Goal: Book appointment/travel/reservation

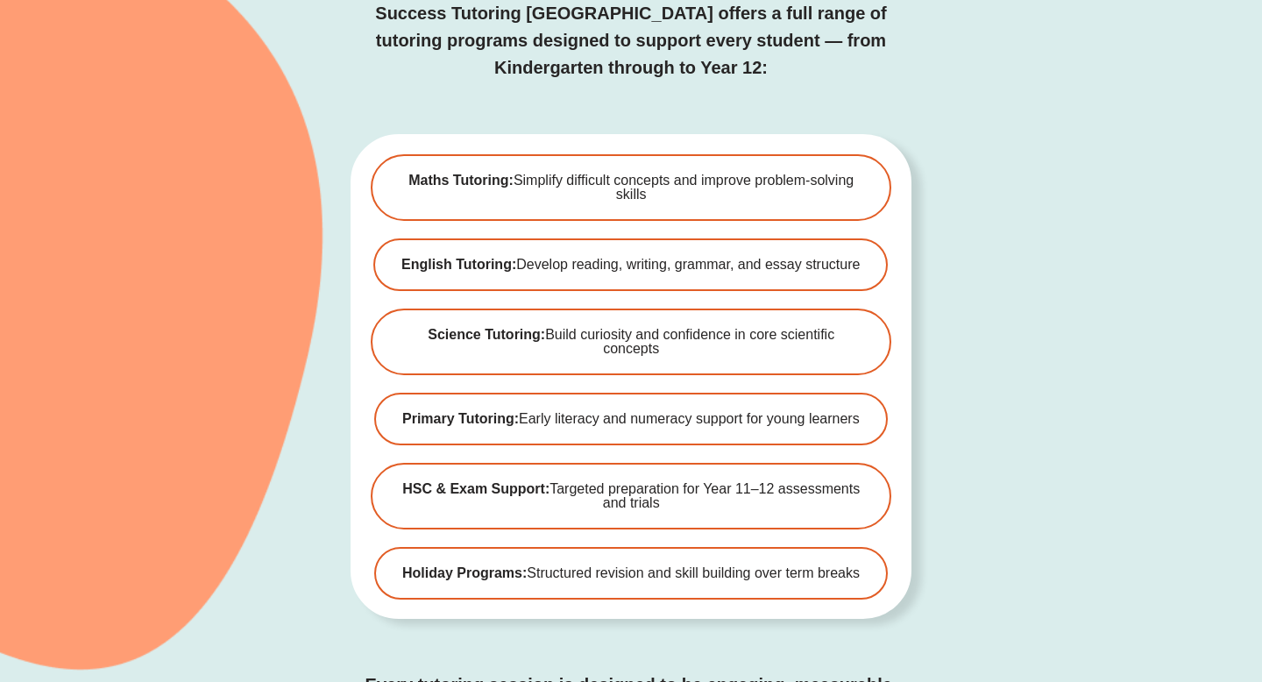
scroll to position [5267, 0]
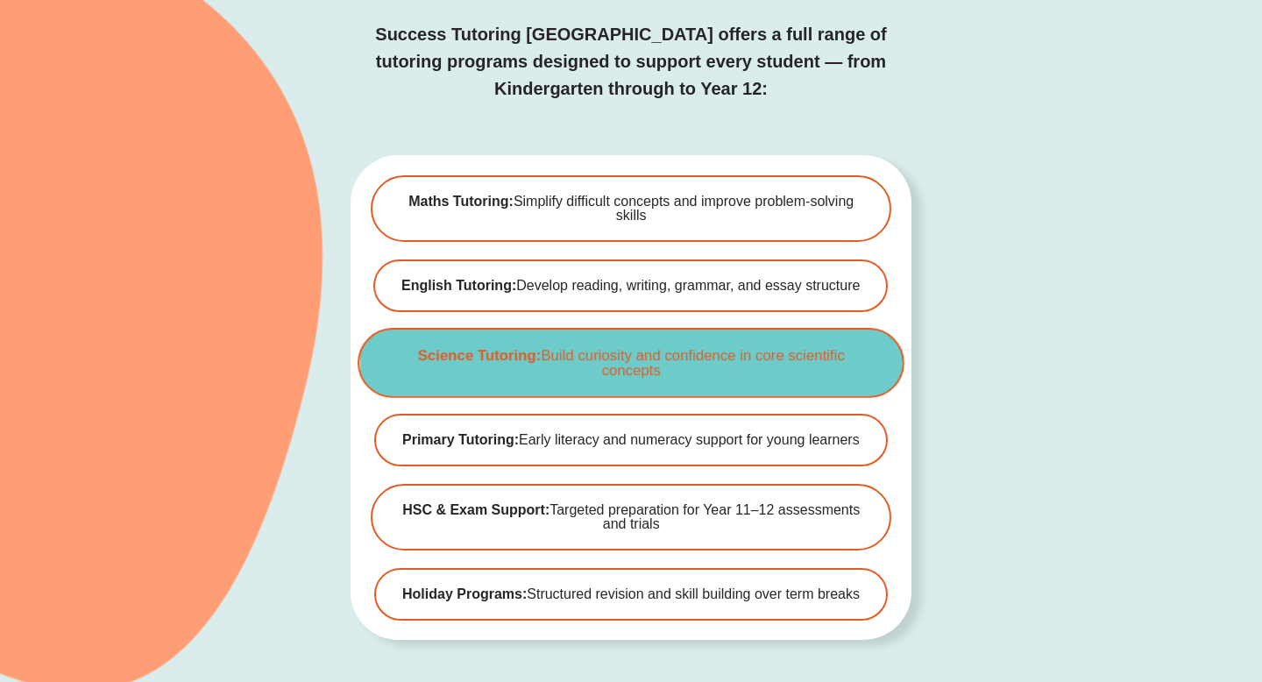
click at [437, 348] on span "Science Tutoring: Build curiosity and confidence in core scientific concepts" at bounding box center [631, 363] width 488 height 30
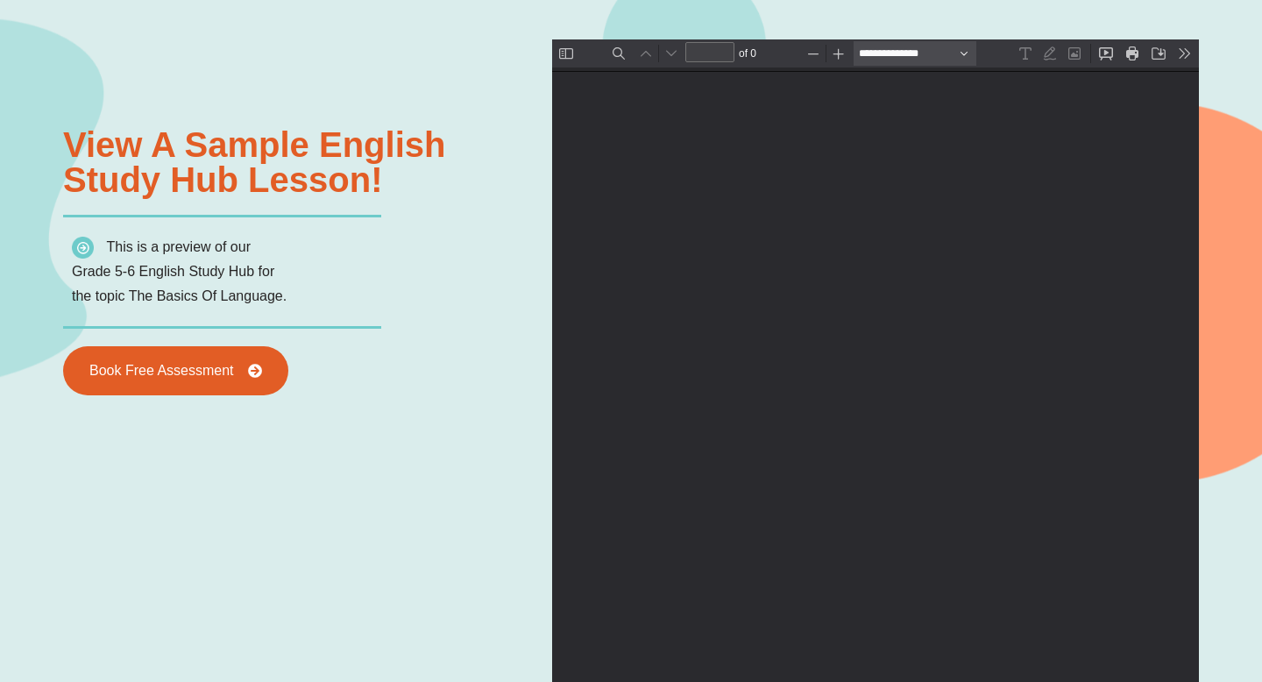
type input "*"
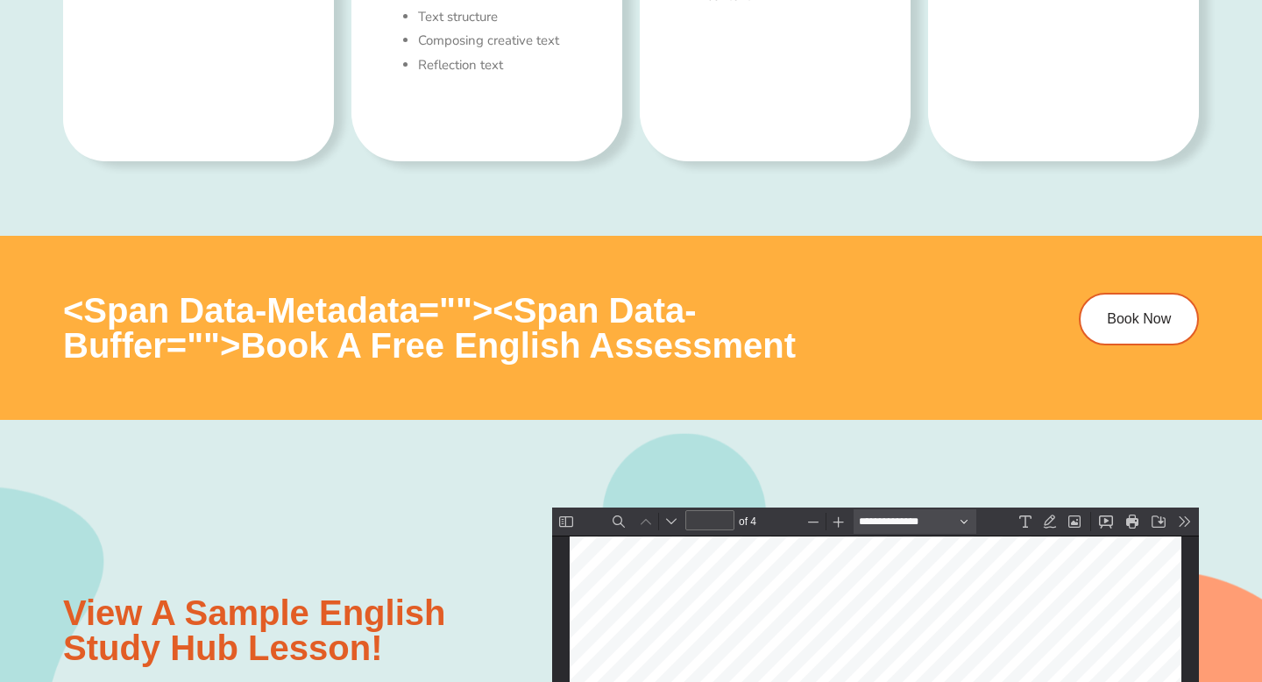
scroll to position [1442, 0]
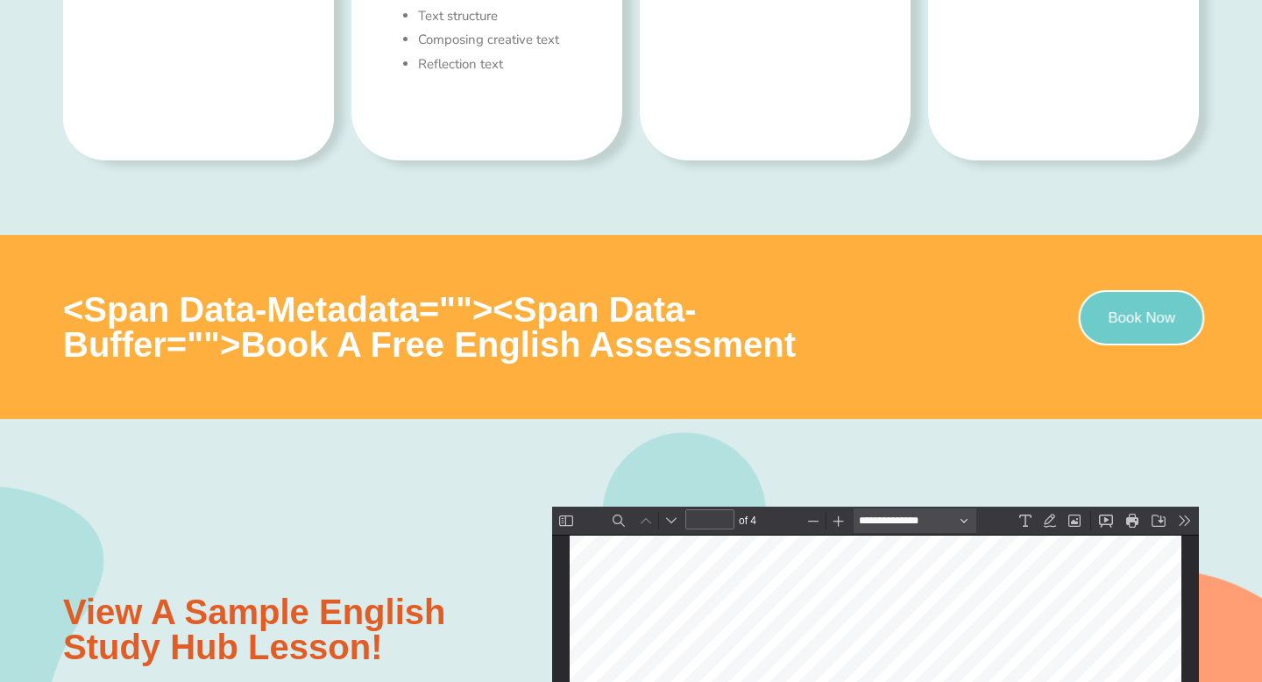
click at [1133, 332] on link "Book Now" at bounding box center [1142, 317] width 126 height 55
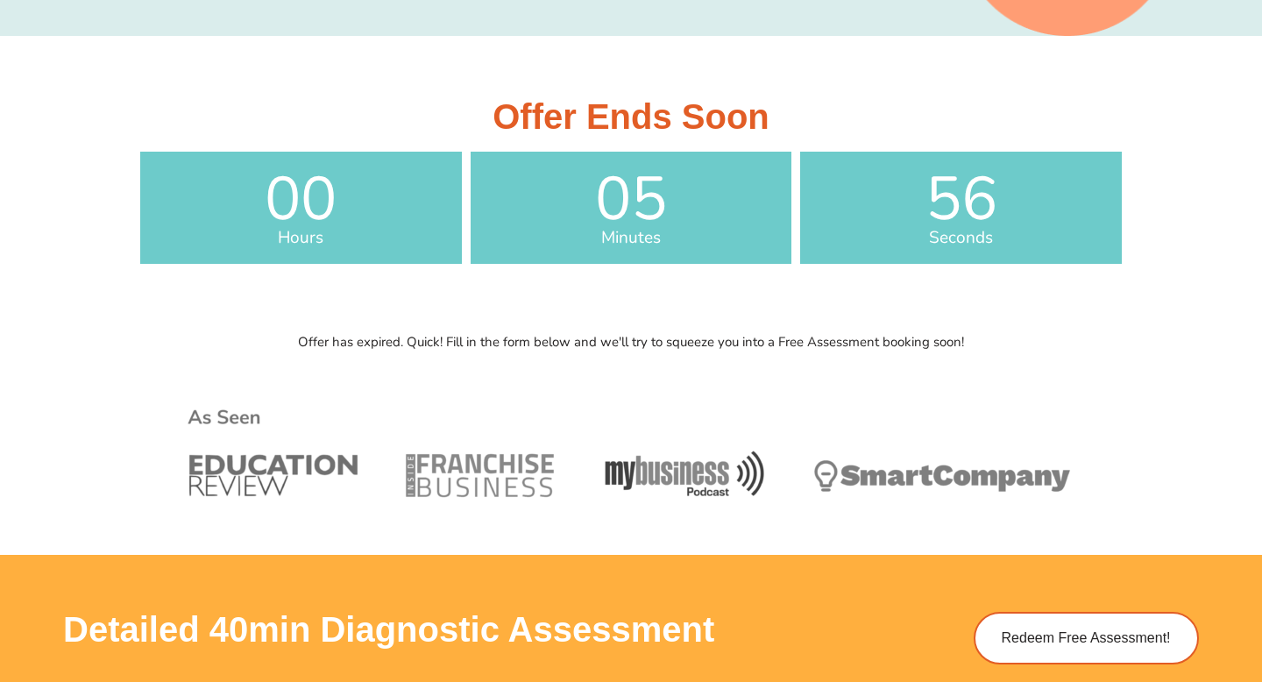
scroll to position [331, 0]
